Goal: Task Accomplishment & Management: Manage account settings

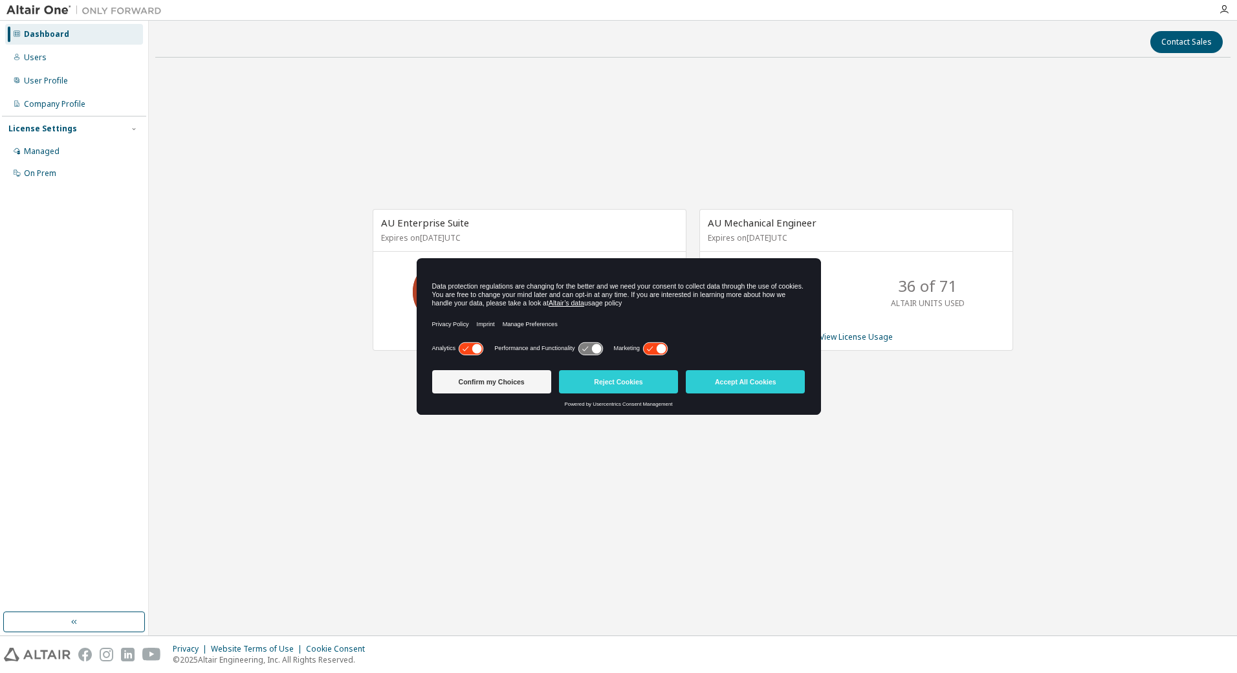
click at [749, 529] on div "Contact Sales AU Enterprise Suite Expires on [DATE] UTC 75 of 75 ALTAIR UNITS U…" at bounding box center [692, 328] width 1075 height 602
click at [510, 388] on button "Confirm my Choices" at bounding box center [491, 381] width 119 height 23
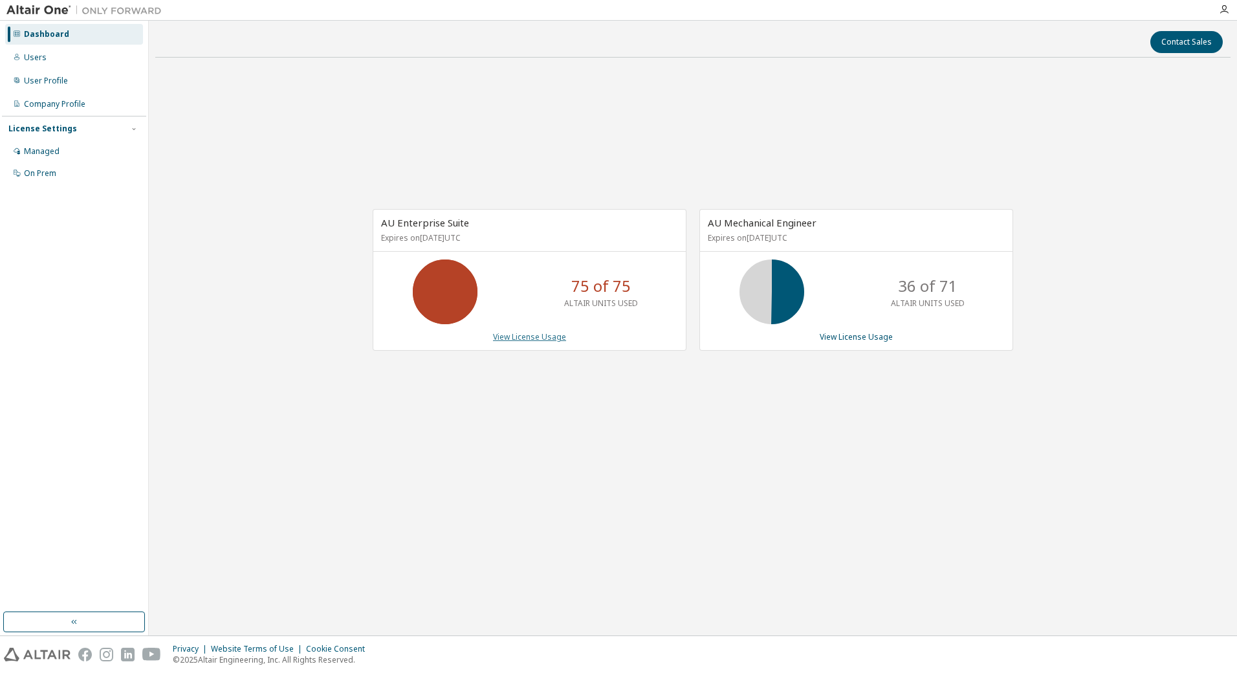
click at [529, 334] on link "View License Usage" at bounding box center [529, 336] width 73 height 11
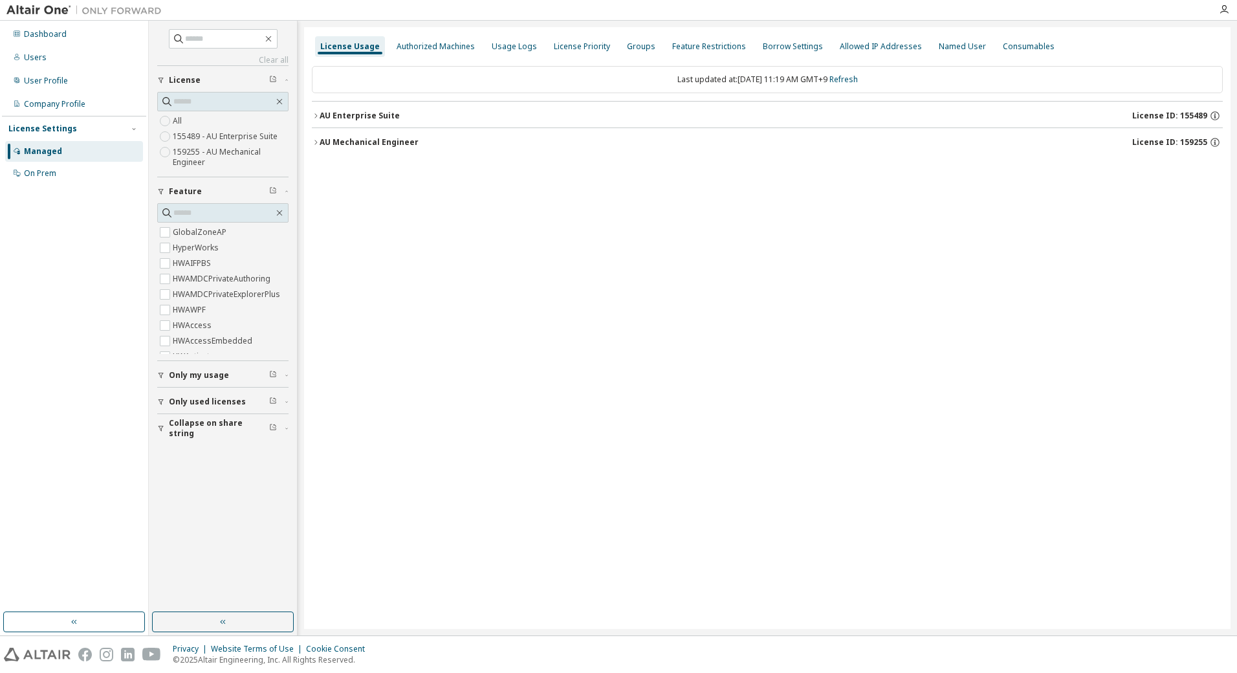
click at [317, 143] on icon "button" at bounding box center [316, 142] width 8 height 8
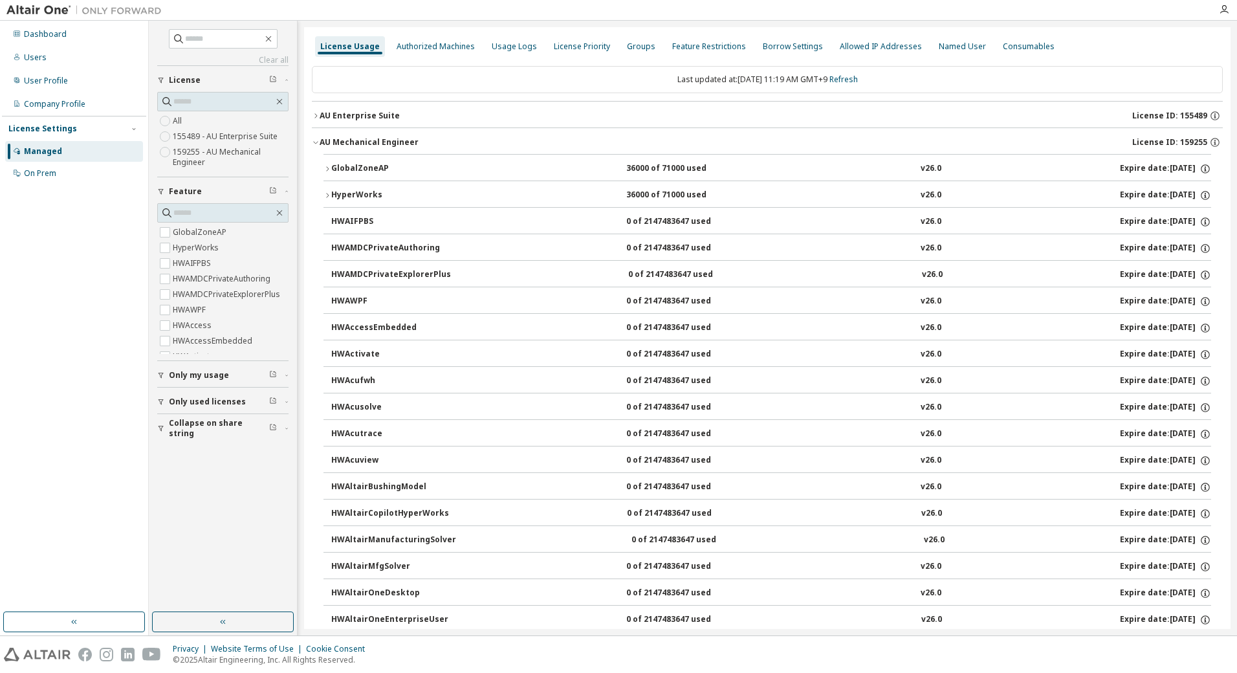
click at [324, 199] on icon "button" at bounding box center [328, 196] width 8 height 8
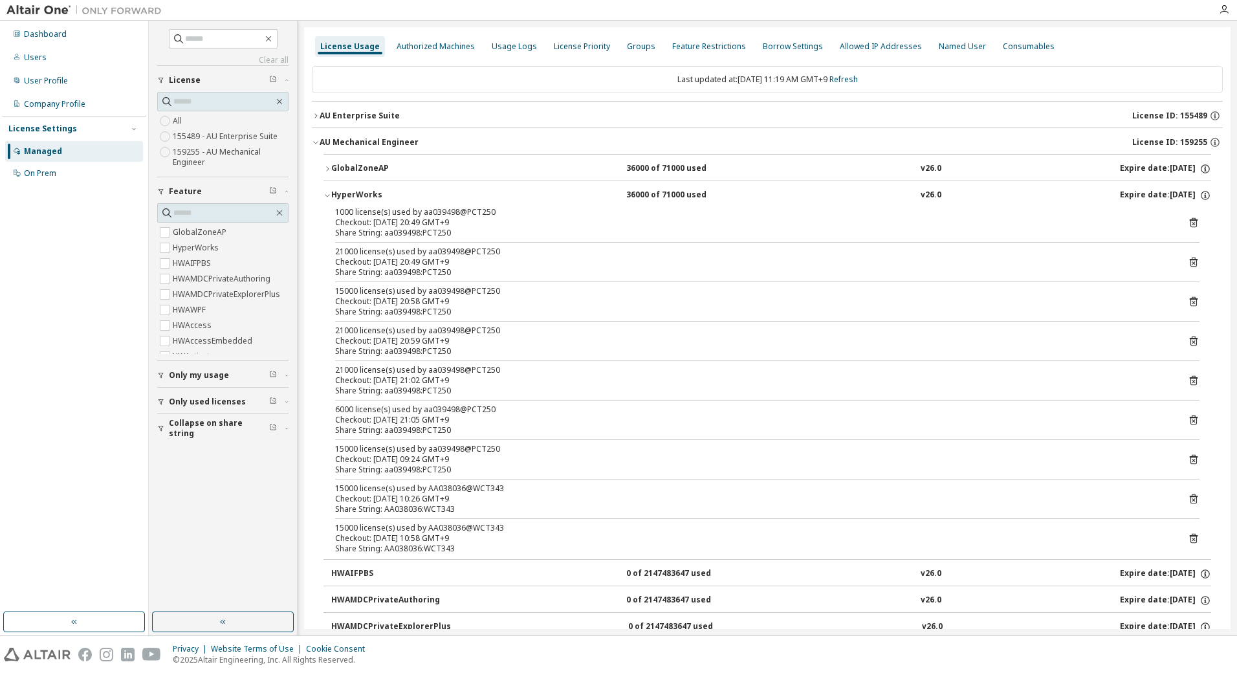
click at [314, 116] on icon "button" at bounding box center [316, 116] width 8 height 8
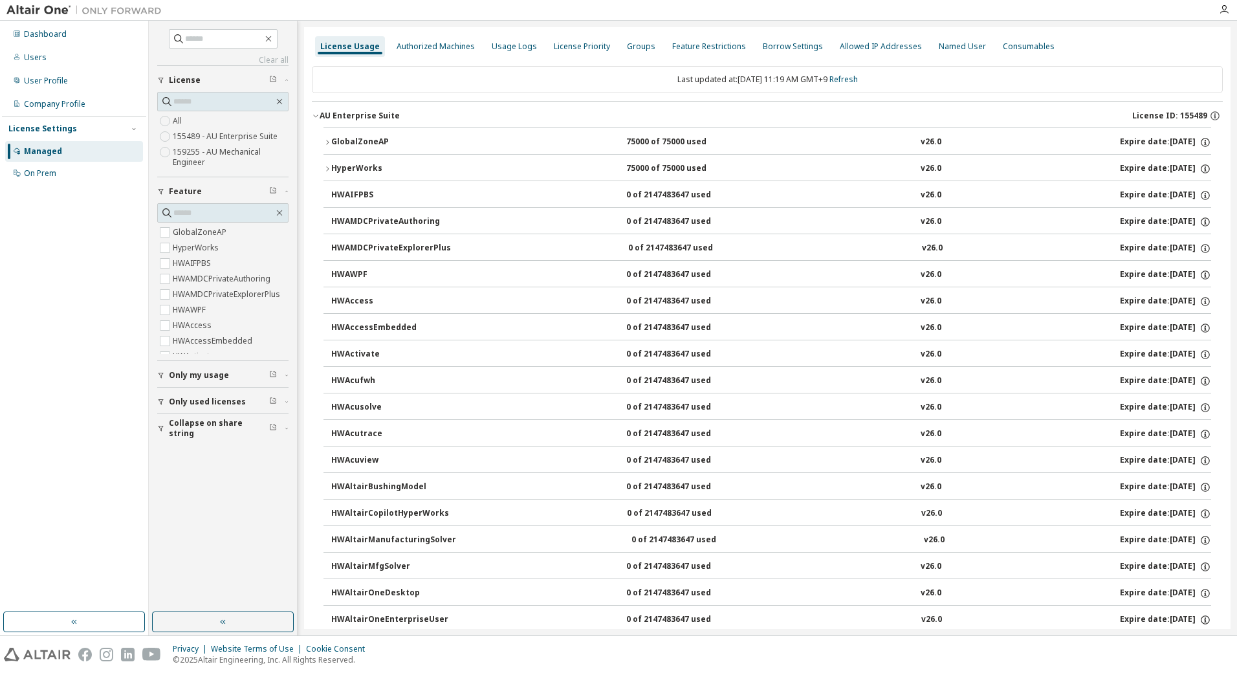
click at [325, 141] on icon "button" at bounding box center [328, 142] width 8 height 8
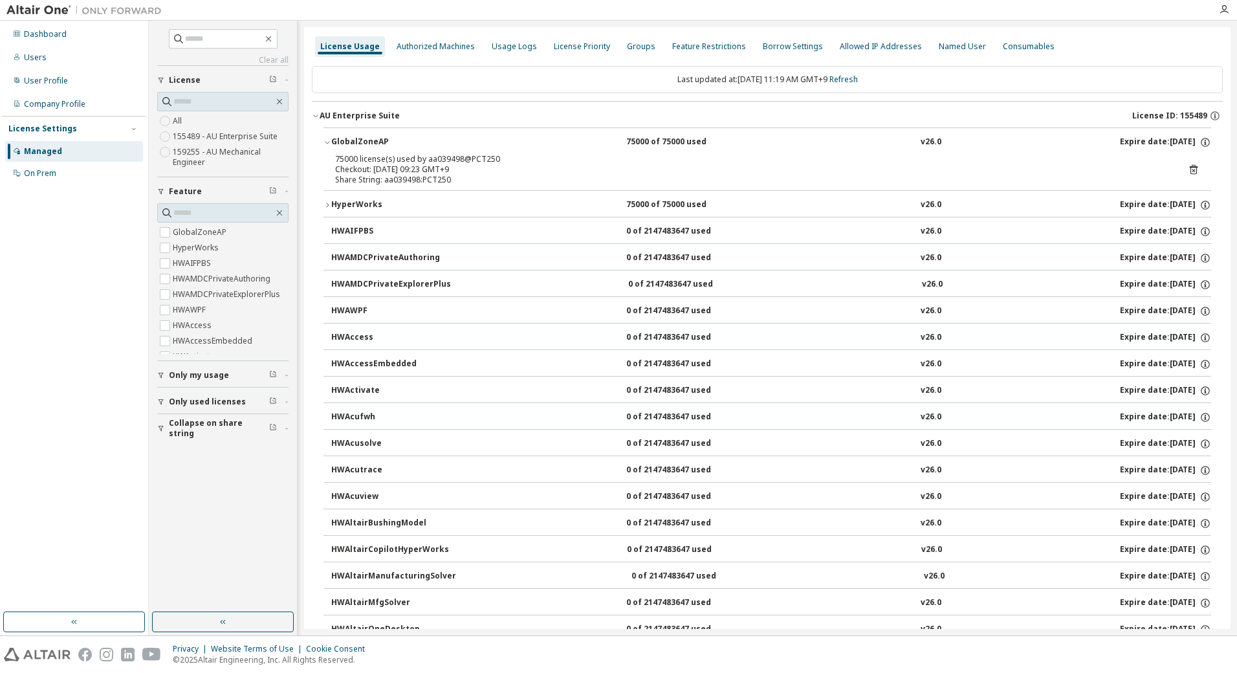
click at [326, 207] on icon "button" at bounding box center [328, 205] width 8 height 8
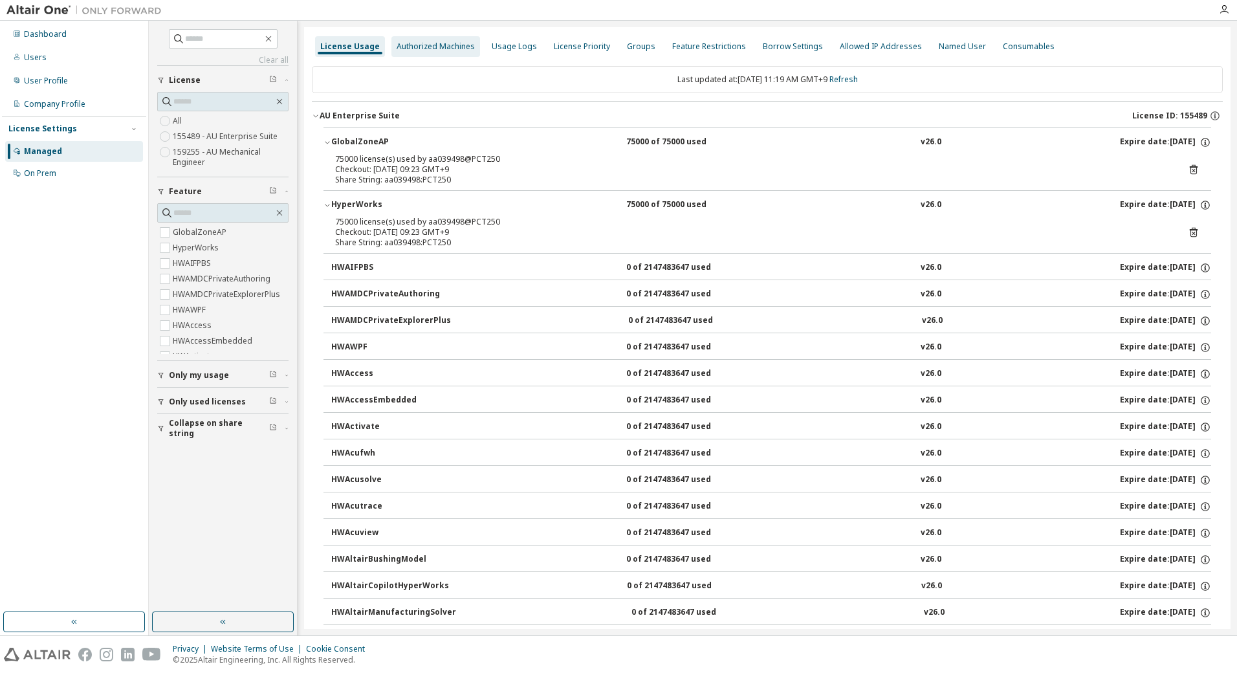
click at [400, 45] on div "Authorized Machines" at bounding box center [436, 46] width 78 height 10
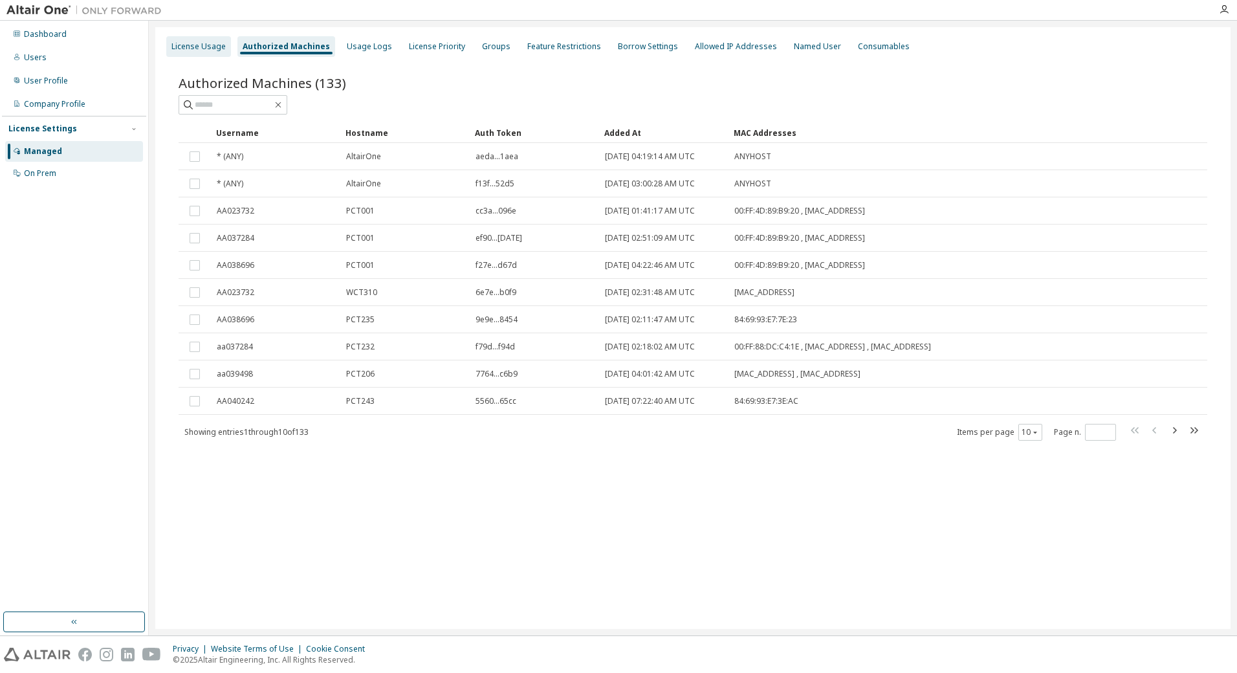
click at [215, 43] on div "License Usage" at bounding box center [198, 46] width 54 height 10
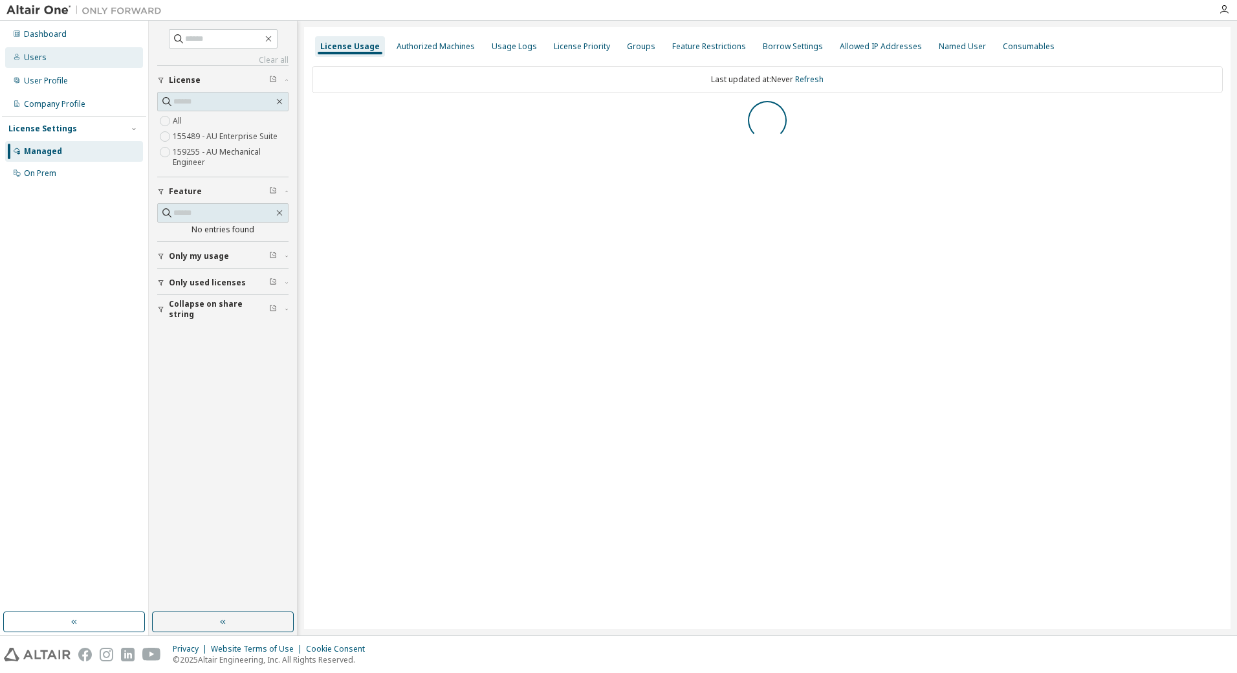
click at [54, 57] on div "Users" at bounding box center [74, 57] width 138 height 21
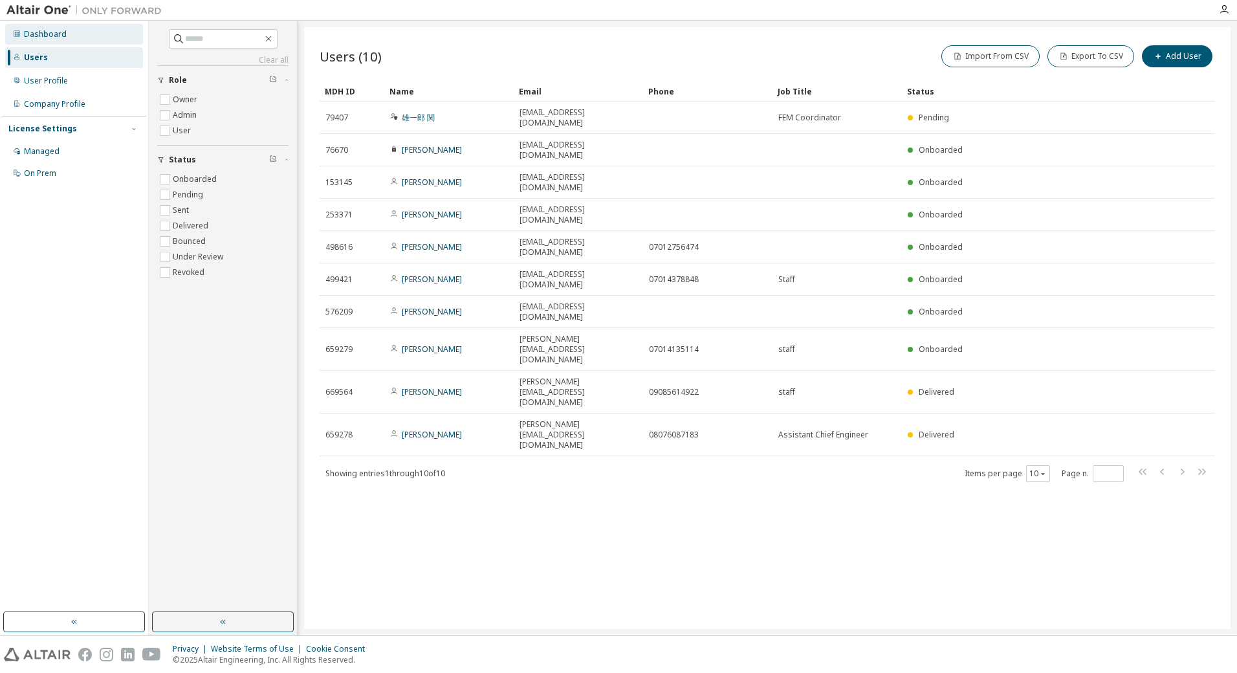
click at [55, 39] on div "Dashboard" at bounding box center [45, 34] width 43 height 10
